Goal: Transaction & Acquisition: Download file/media

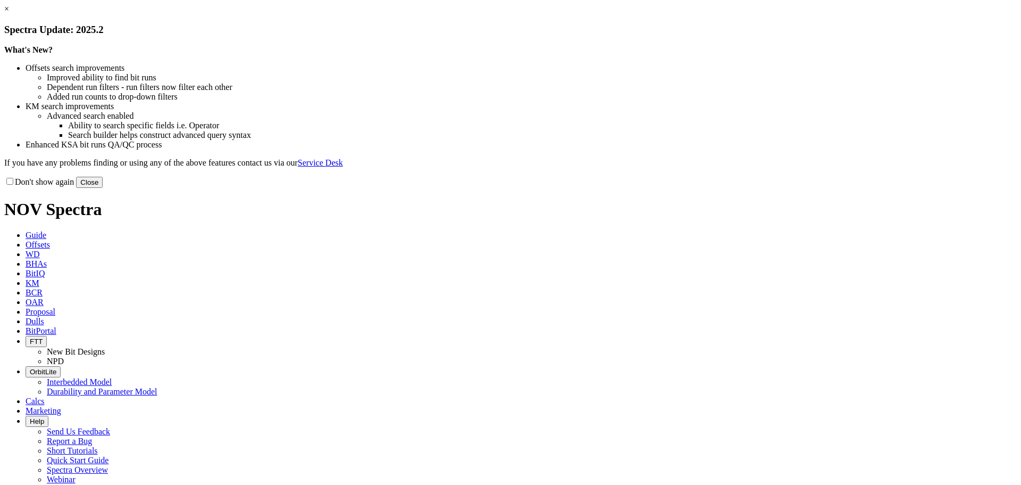
click at [9, 13] on link "×" at bounding box center [6, 8] width 5 height 9
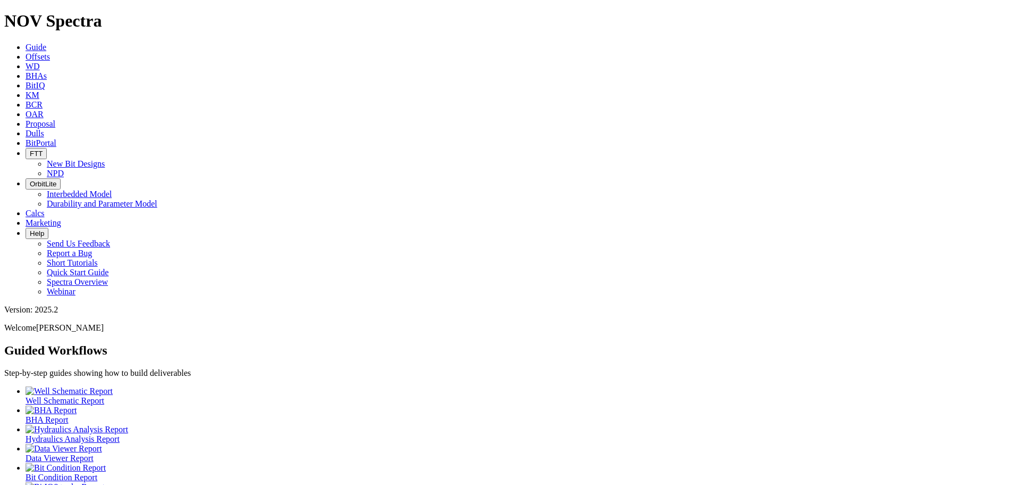
click at [50, 52] on span "Offsets" at bounding box center [38, 56] width 24 height 9
